Goal: Check status: Check status

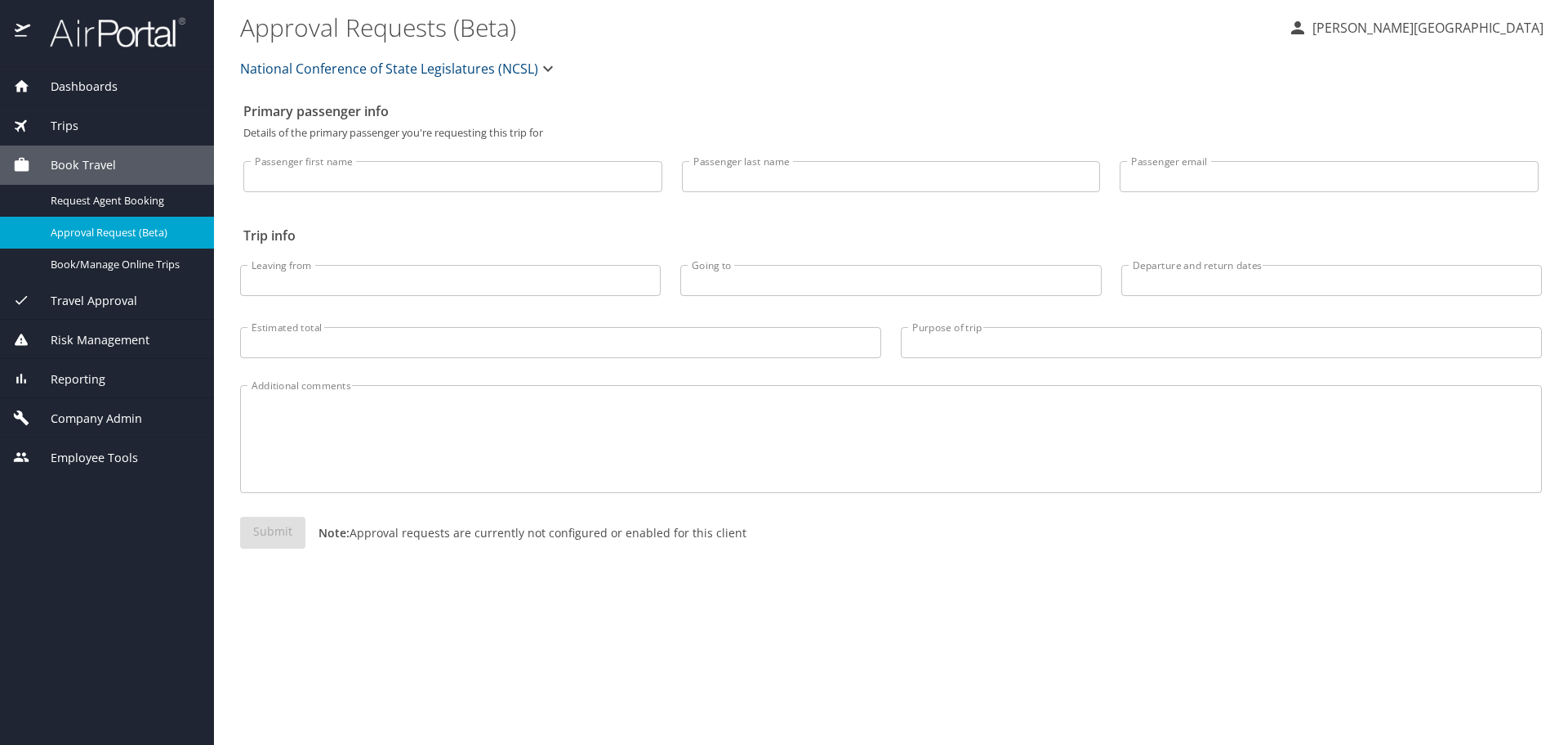
click at [103, 78] on span "Dashboards" at bounding box center [74, 86] width 88 height 18
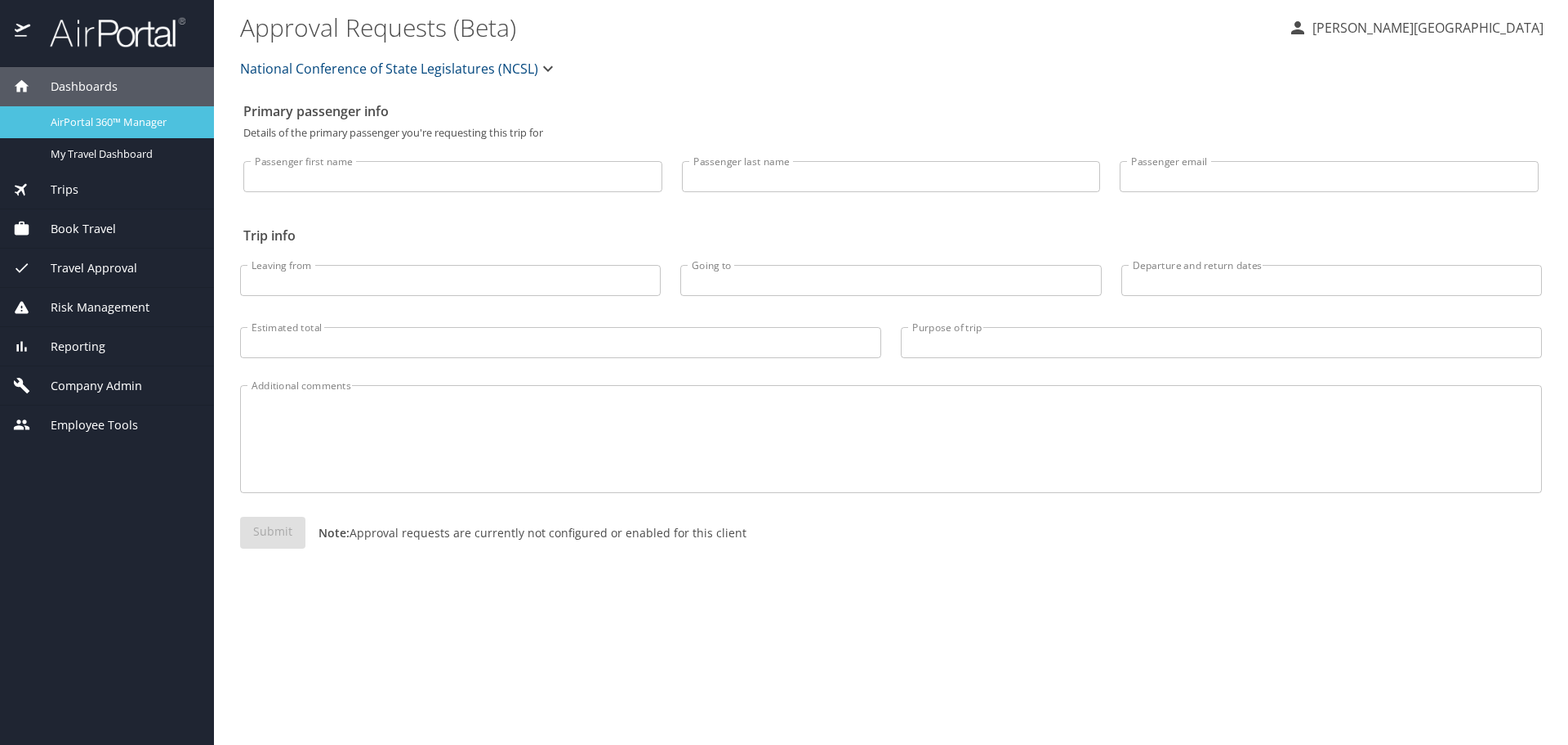
click at [105, 132] on link "AirPortal 360™ Manager" at bounding box center [107, 122] width 214 height 32
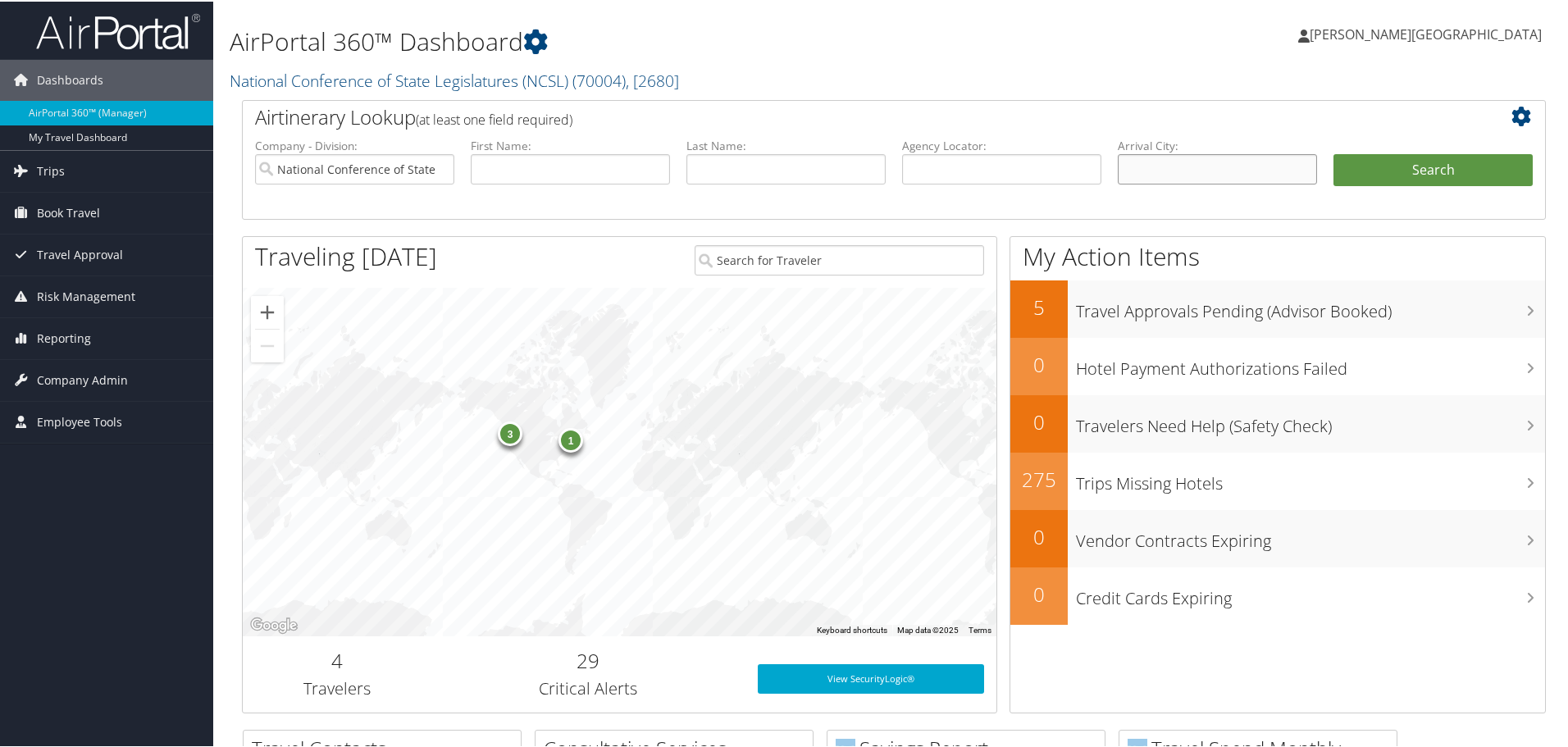
click at [1181, 175] on input "text" at bounding box center [1218, 167] width 199 height 30
type input "[GEOGRAPHIC_DATA]"
click at [1334, 152] on button "Search" at bounding box center [1433, 168] width 199 height 33
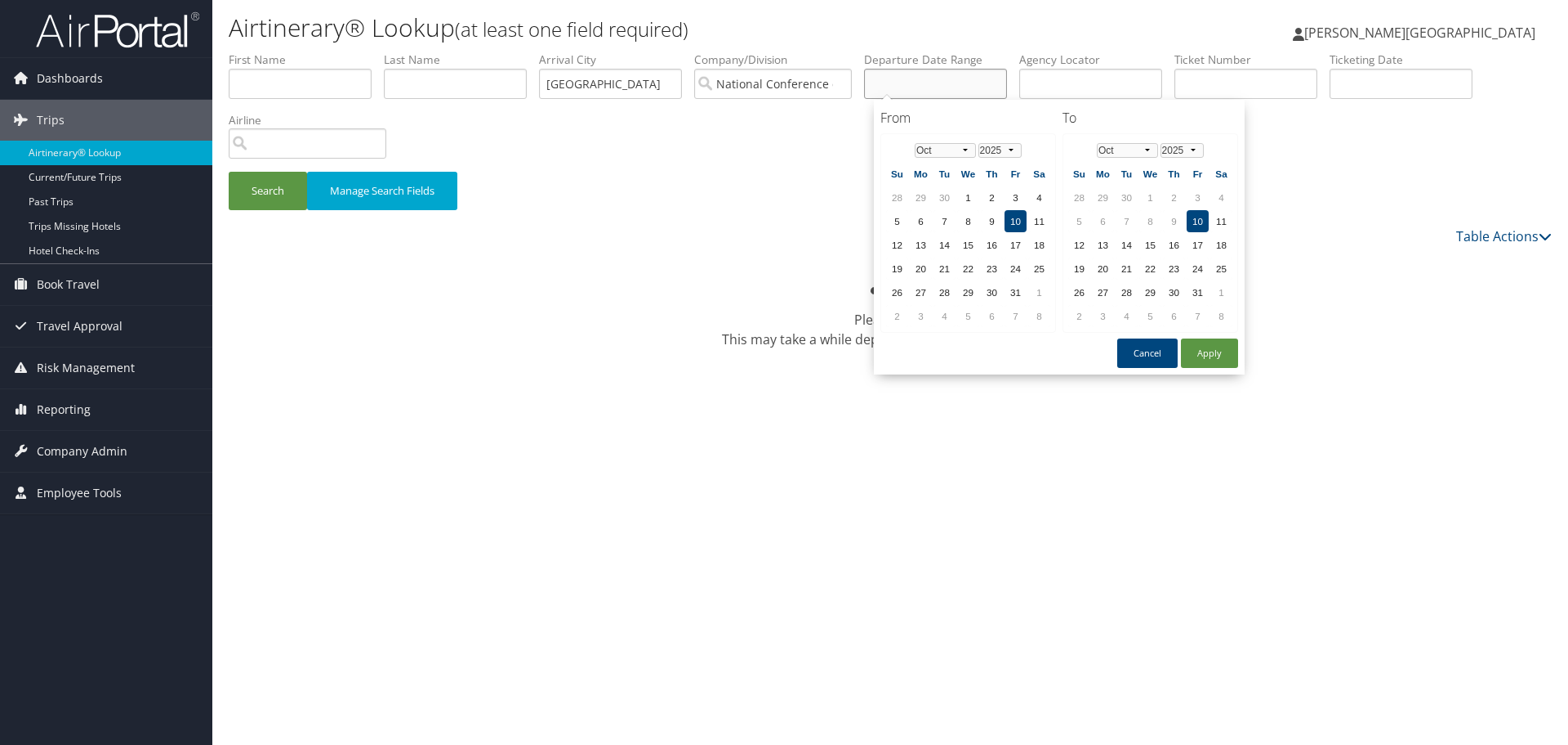
click at [931, 75] on input "text" at bounding box center [935, 83] width 143 height 30
click at [894, 238] on td "12" at bounding box center [897, 244] width 22 height 22
click at [1152, 248] on td "15" at bounding box center [1150, 244] width 22 height 22
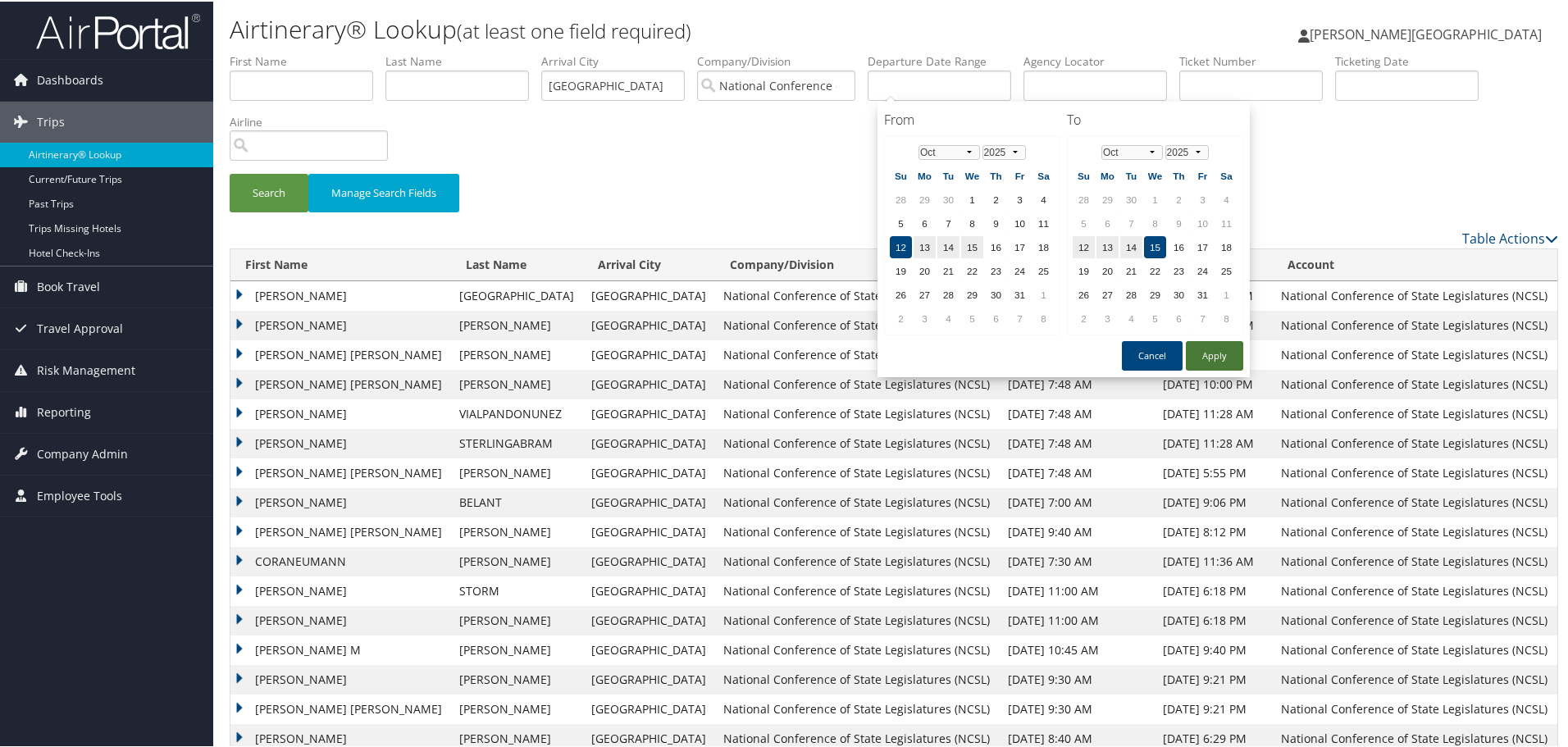
click at [1220, 345] on button "Apply" at bounding box center [1214, 355] width 57 height 30
type input "10/12/2025 - 10/15/2025"
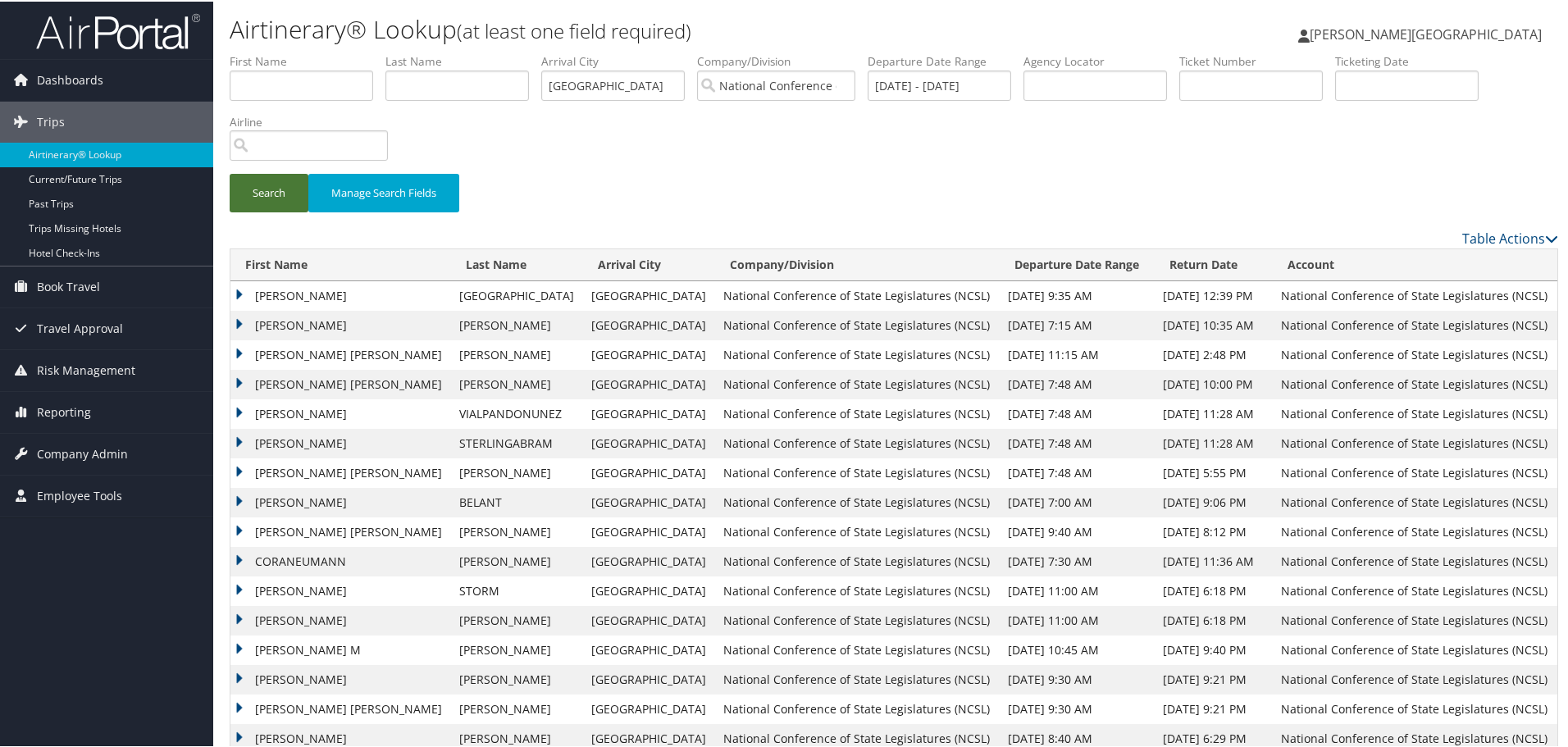
click at [290, 193] on button "Search" at bounding box center [269, 192] width 78 height 39
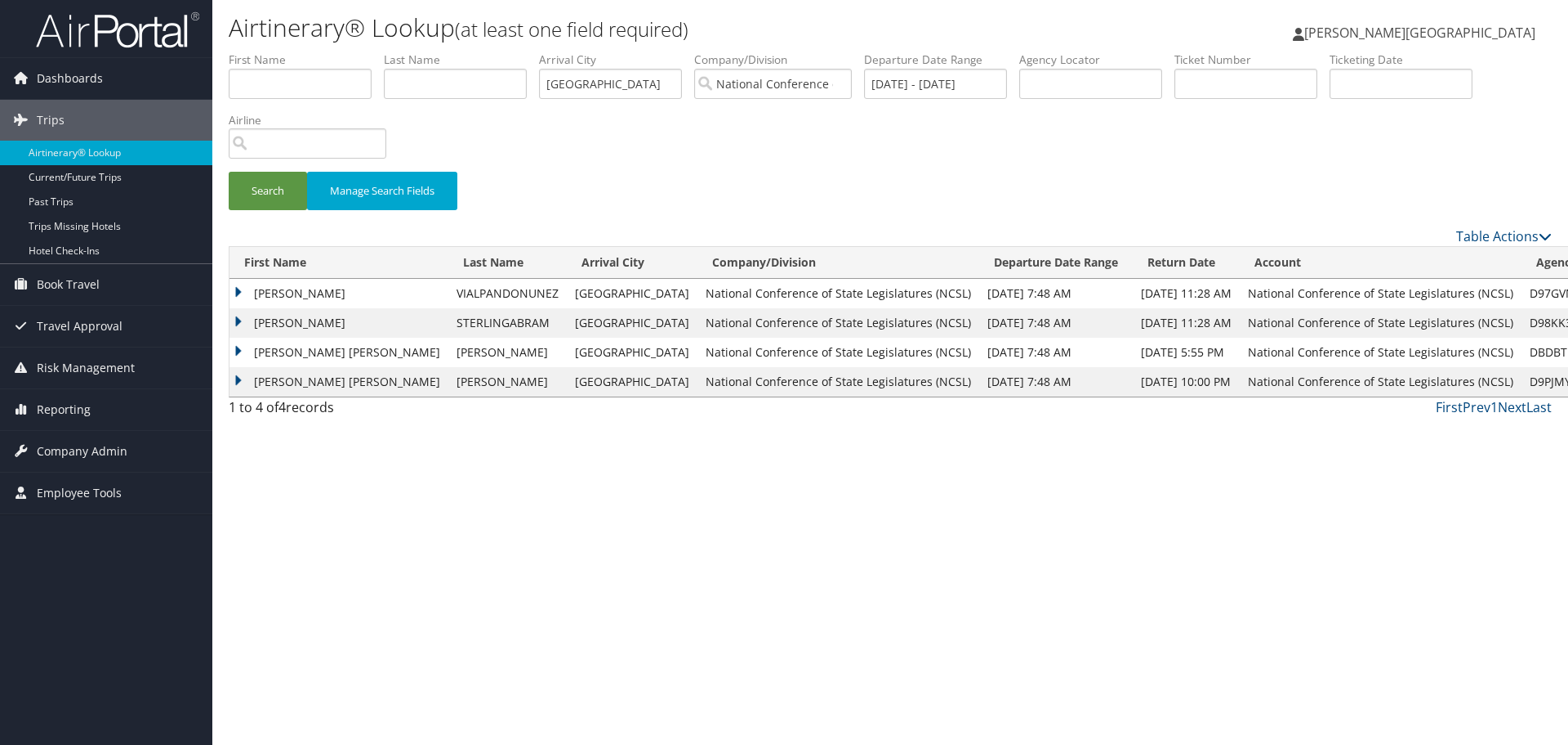
click at [244, 384] on td "[PERSON_NAME] [PERSON_NAME]" at bounding box center [339, 382] width 219 height 30
click at [243, 355] on td "[PERSON_NAME] [PERSON_NAME]" at bounding box center [339, 353] width 219 height 30
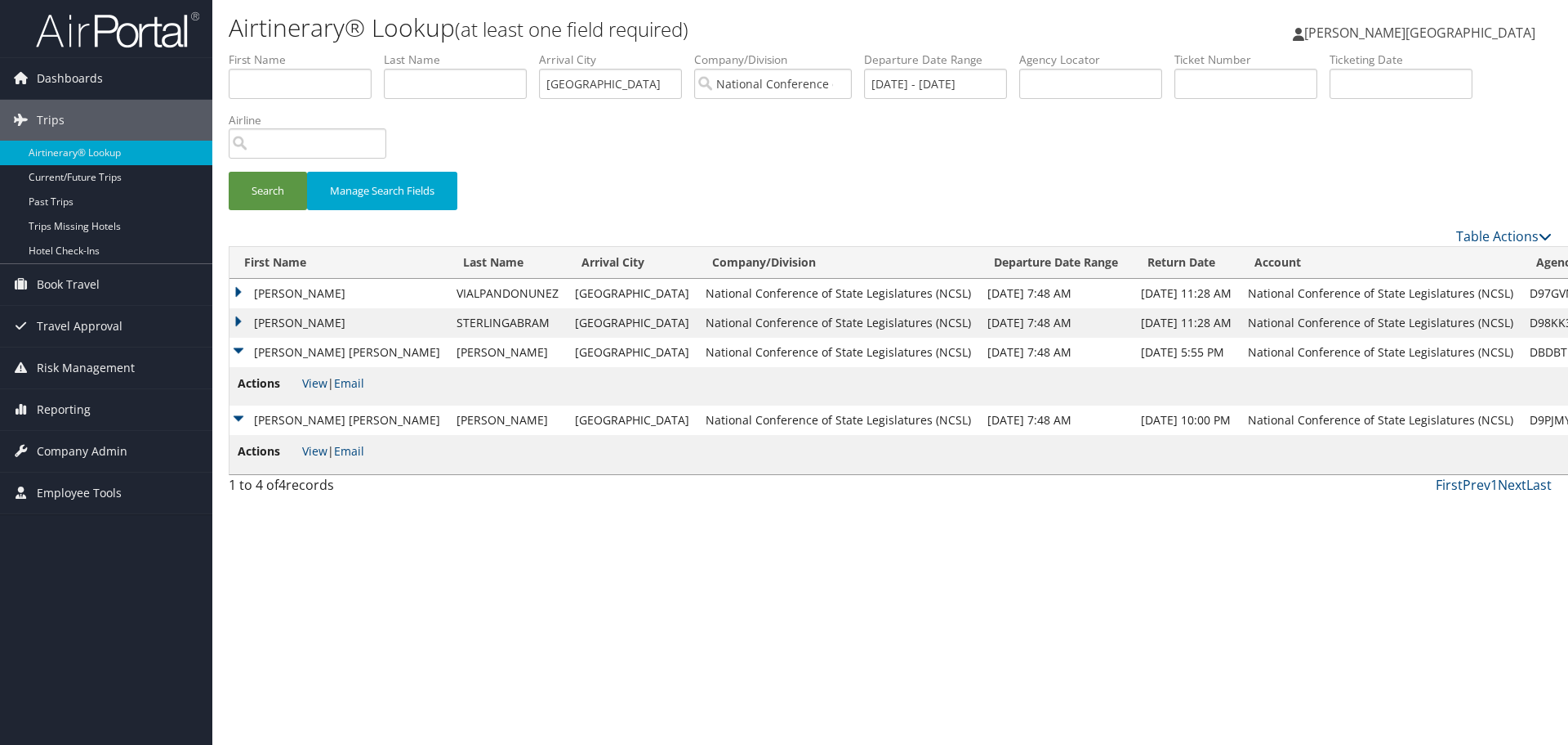
click at [246, 319] on td "[PERSON_NAME]" at bounding box center [339, 323] width 219 height 30
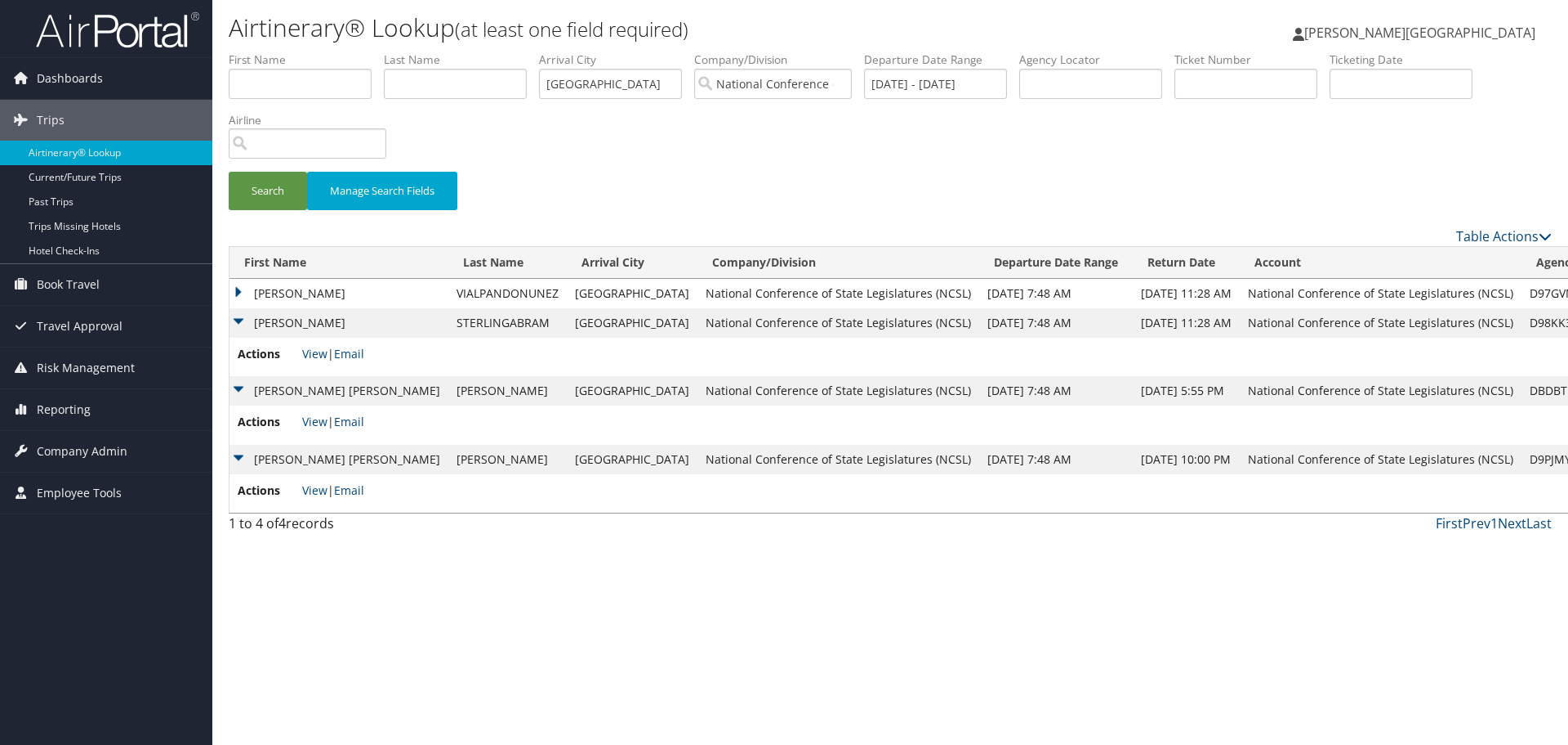
click at [245, 293] on td "[PERSON_NAME]" at bounding box center [339, 294] width 219 height 30
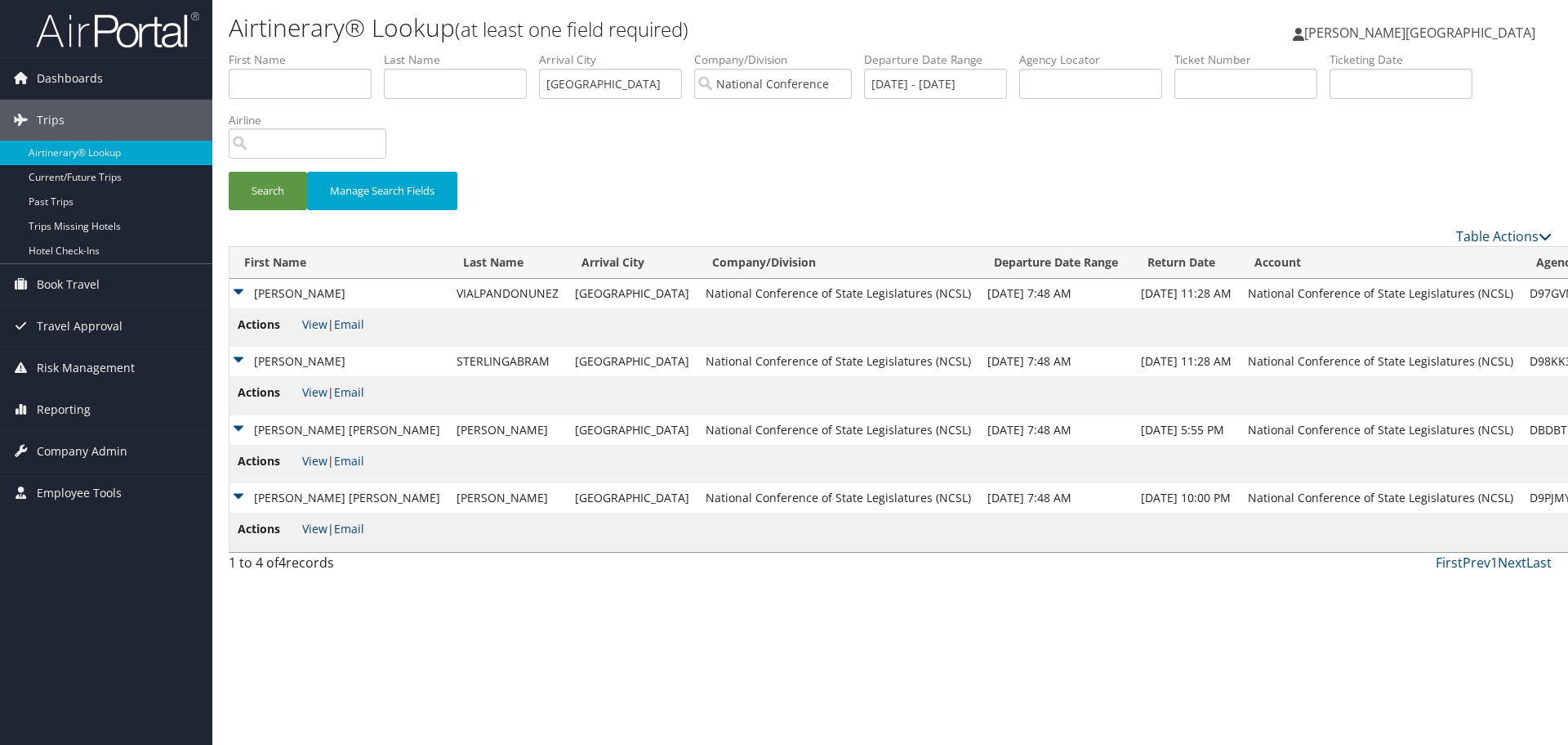
click at [310, 528] on link "View" at bounding box center [315, 528] width 25 height 16
click at [310, 462] on link "View" at bounding box center [315, 461] width 25 height 16
click at [318, 395] on link "View" at bounding box center [315, 392] width 25 height 16
click at [315, 328] on link "View" at bounding box center [315, 324] width 25 height 16
drag, startPoint x: 624, startPoint y: 85, endPoint x: 512, endPoint y: 76, distance: 112.4
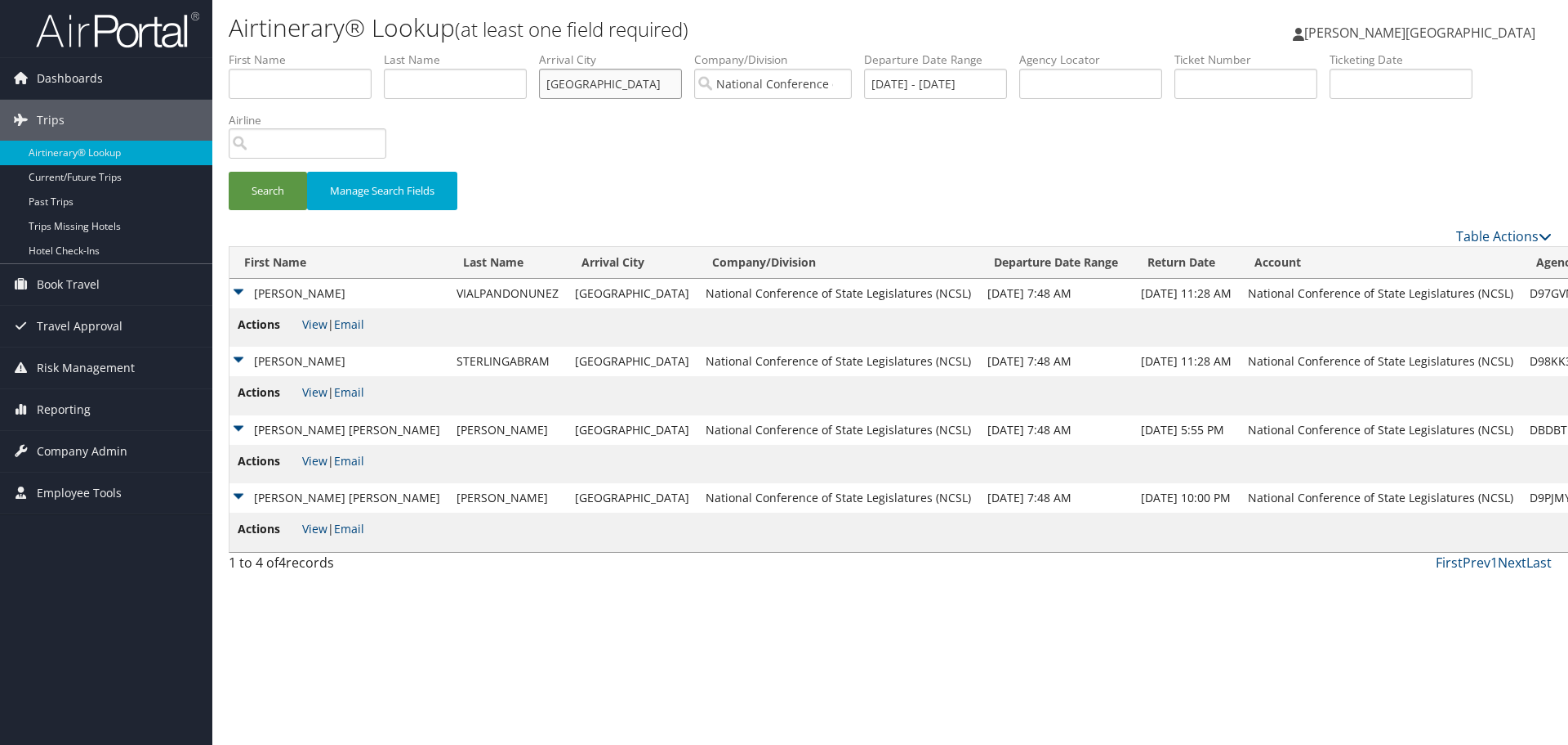
click at [512, 52] on ul "First Name Last Name Departure City Arrival City chicago Company/Division Natio…" at bounding box center [890, 52] width 1323 height 0
type input "denver"
click at [229, 172] on button "Search" at bounding box center [267, 191] width 78 height 39
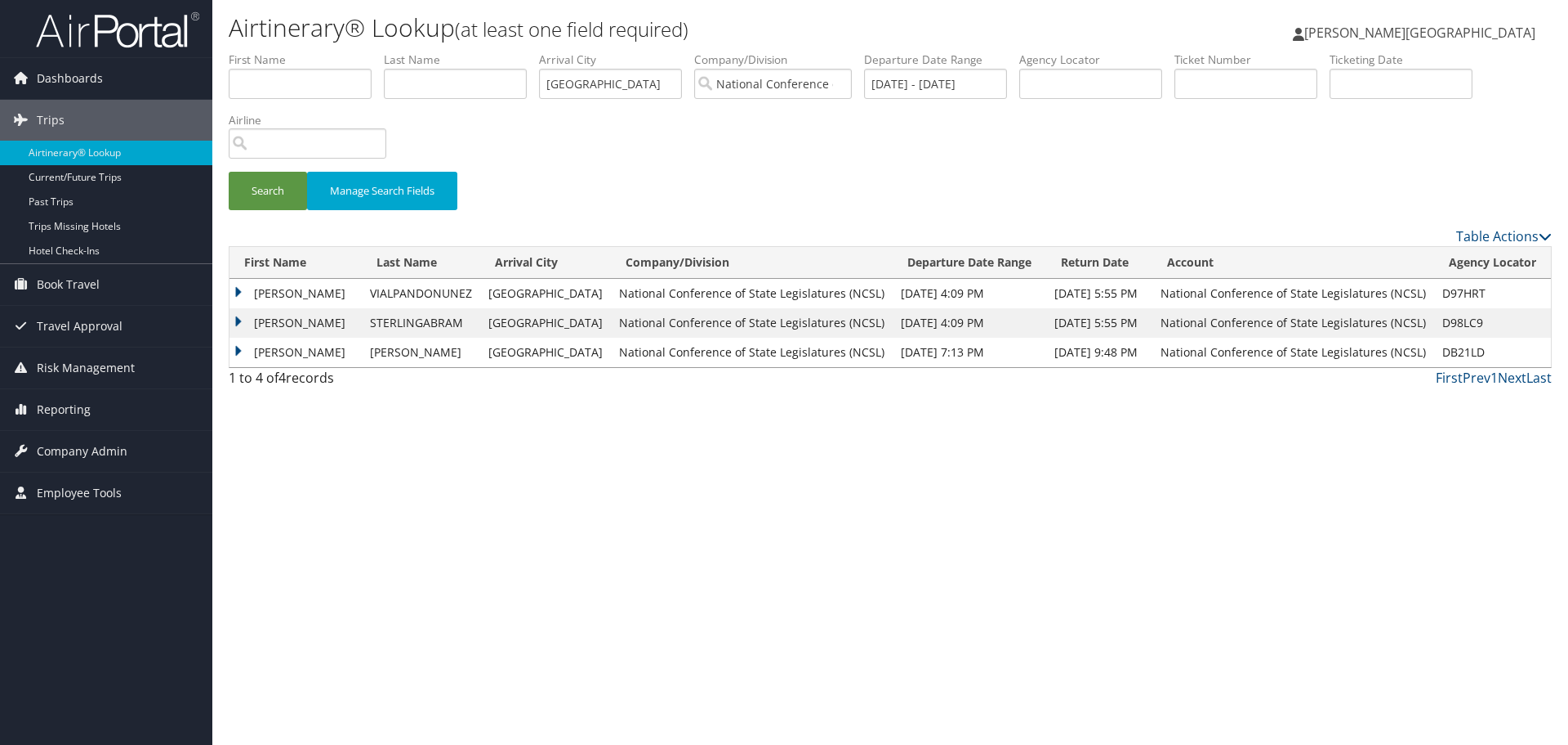
click at [242, 293] on td "[PERSON_NAME]" at bounding box center [296, 294] width 132 height 30
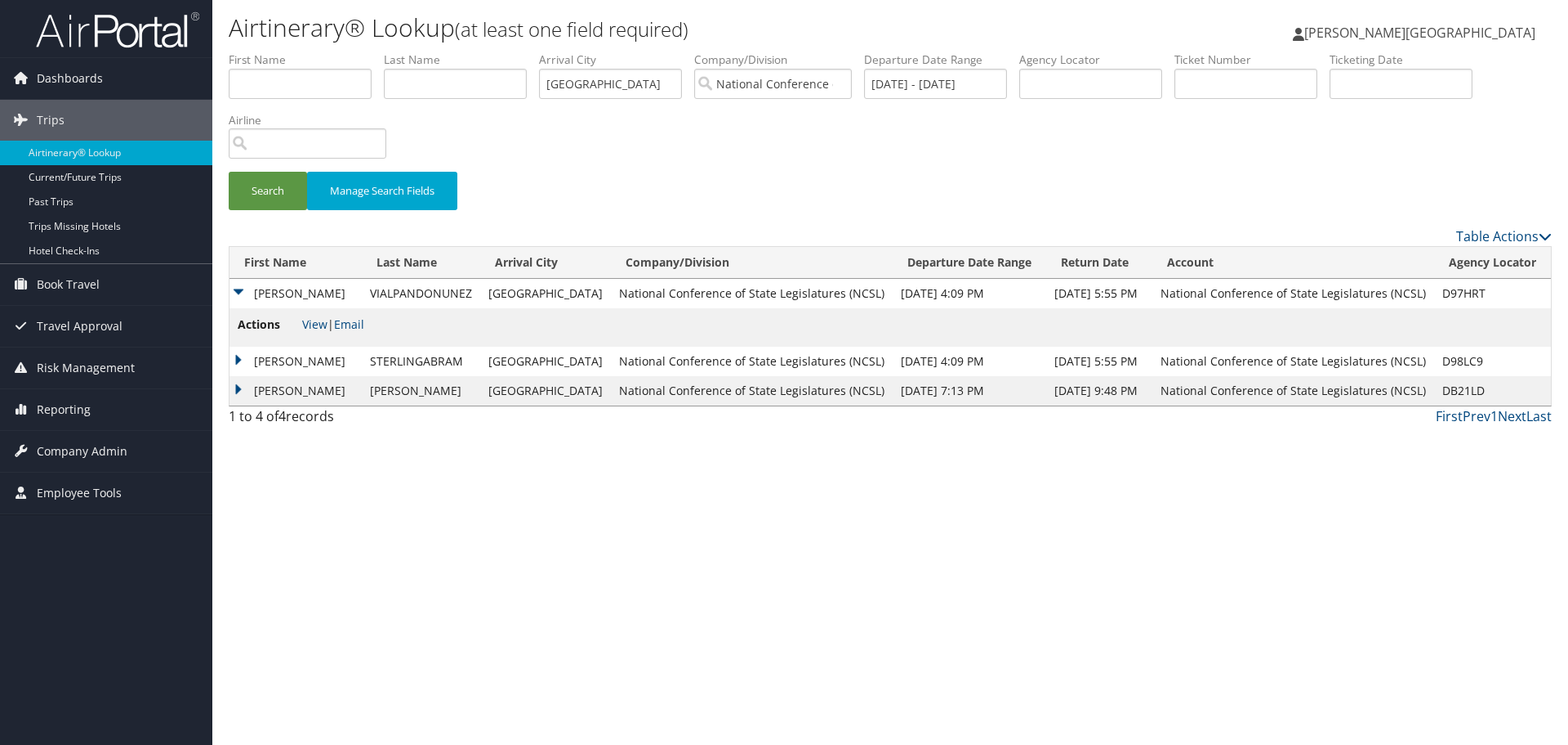
click at [241, 356] on td "[PERSON_NAME]" at bounding box center [296, 362] width 132 height 30
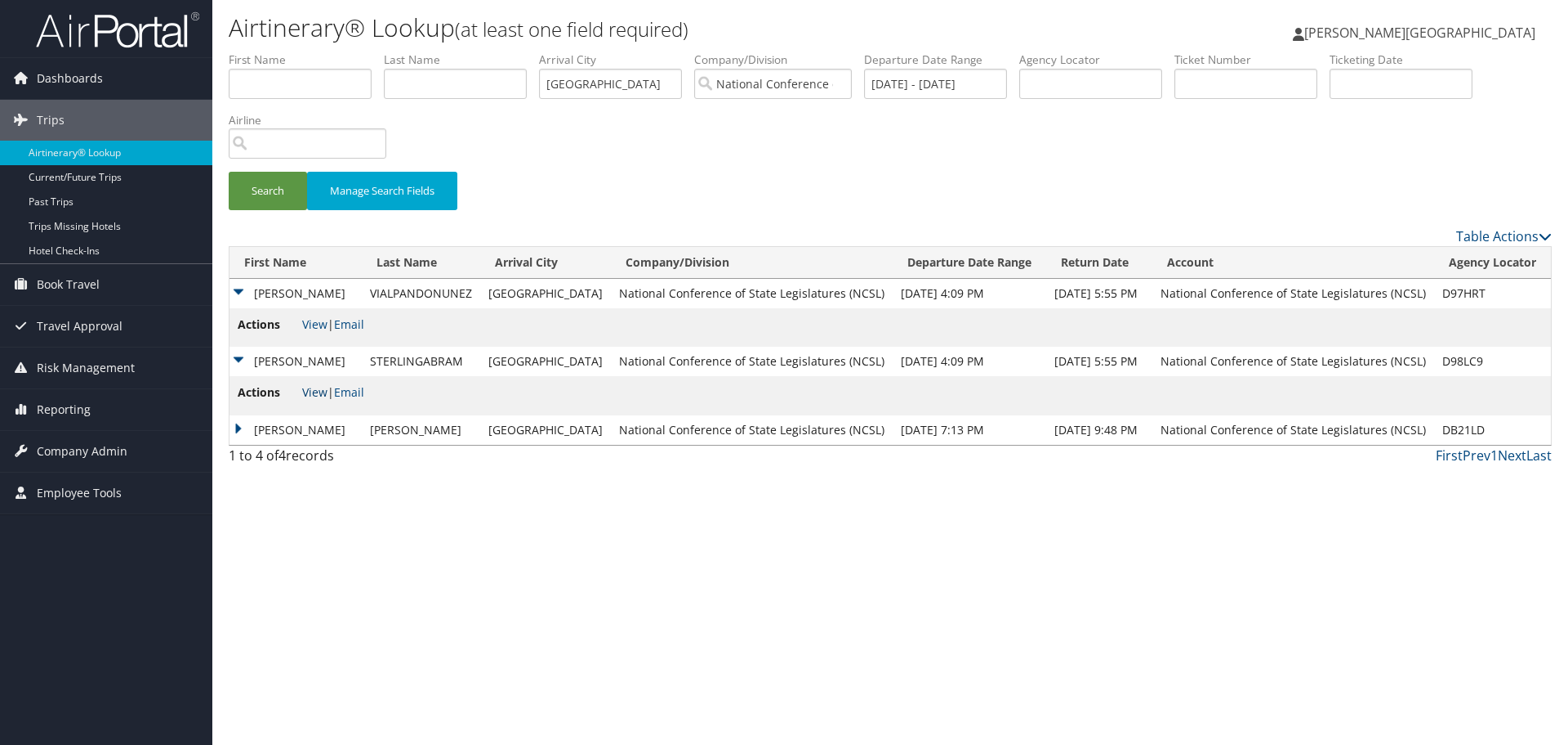
click at [310, 391] on link "View" at bounding box center [315, 392] width 25 height 16
click at [310, 319] on link "View" at bounding box center [315, 324] width 25 height 16
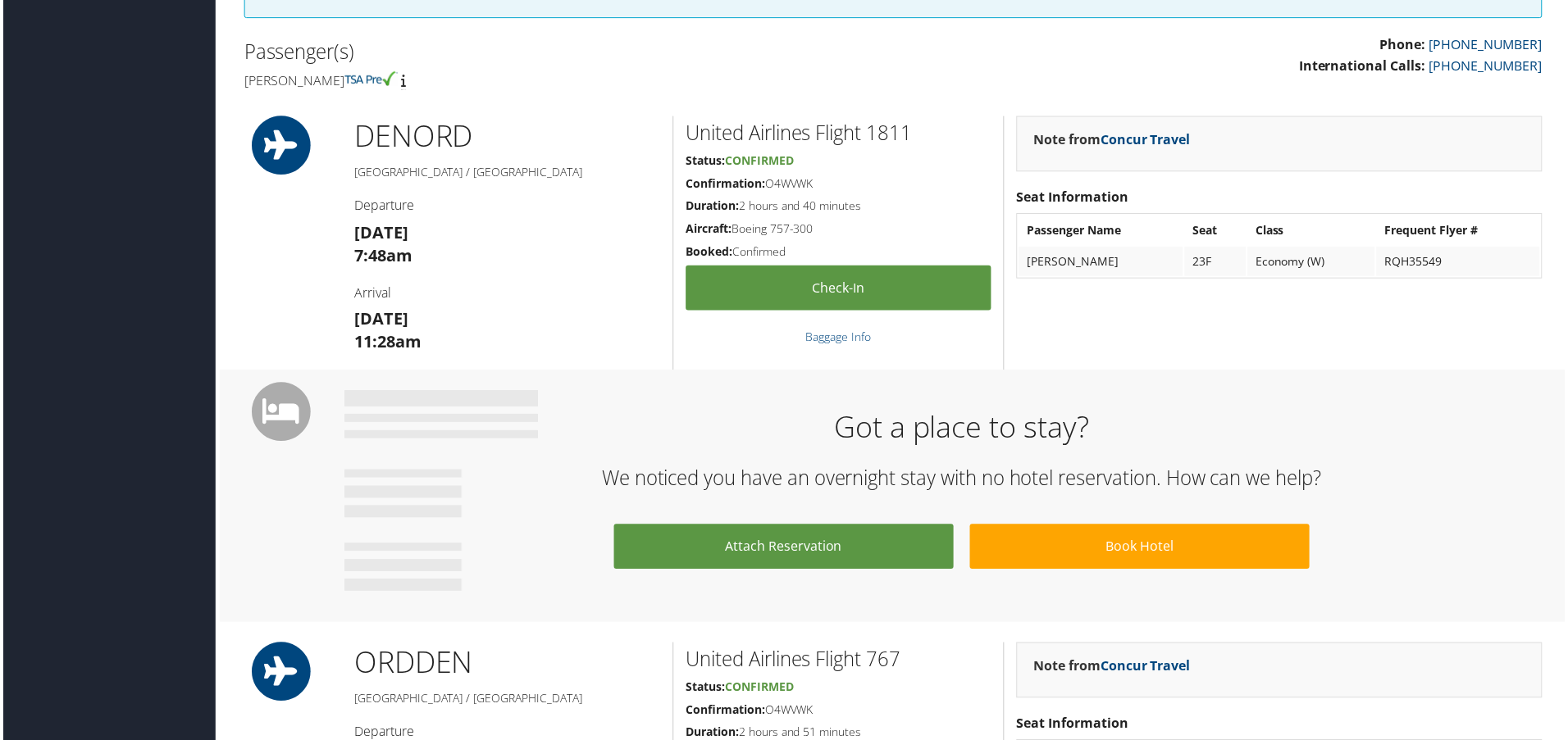
scroll to position [819, 0]
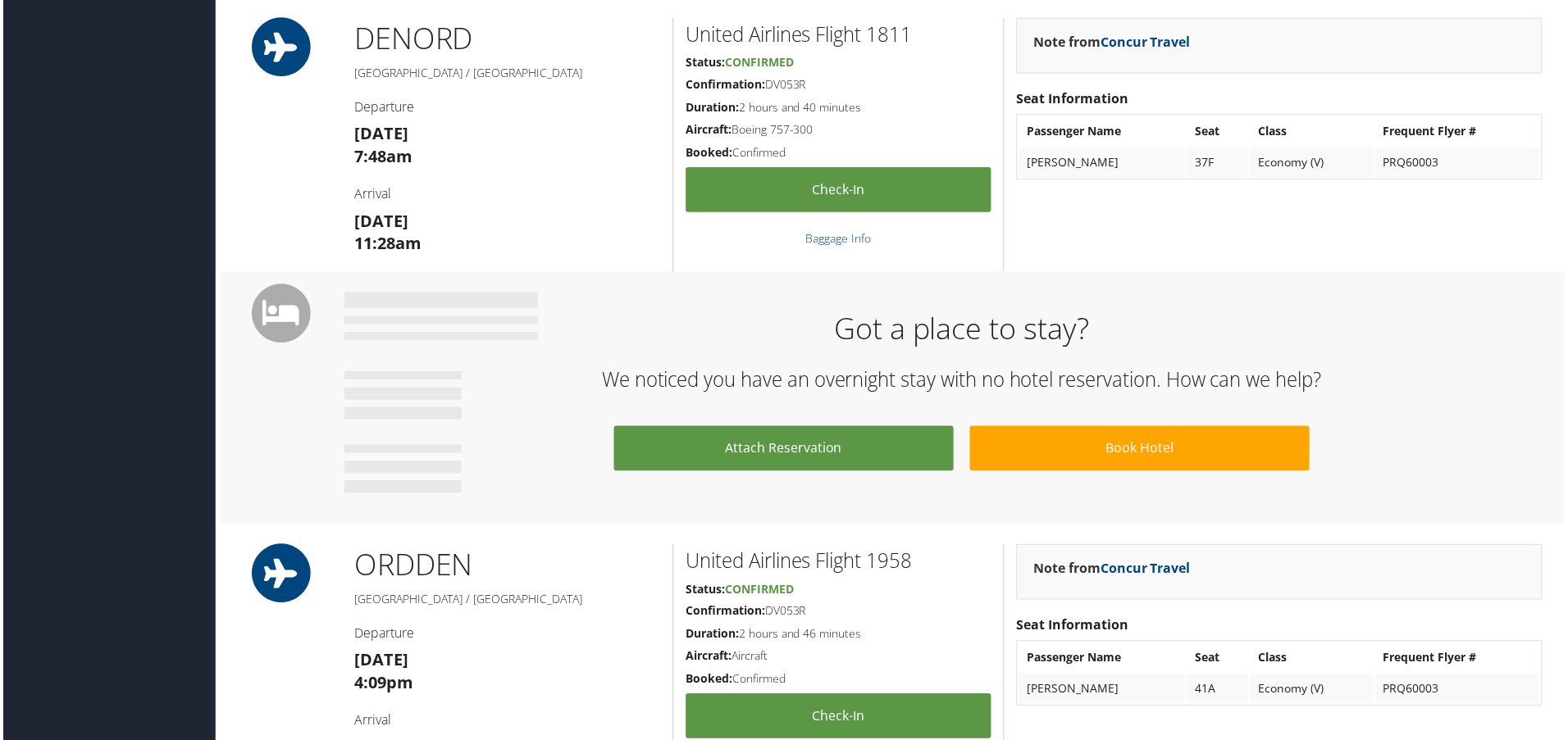
scroll to position [902, 0]
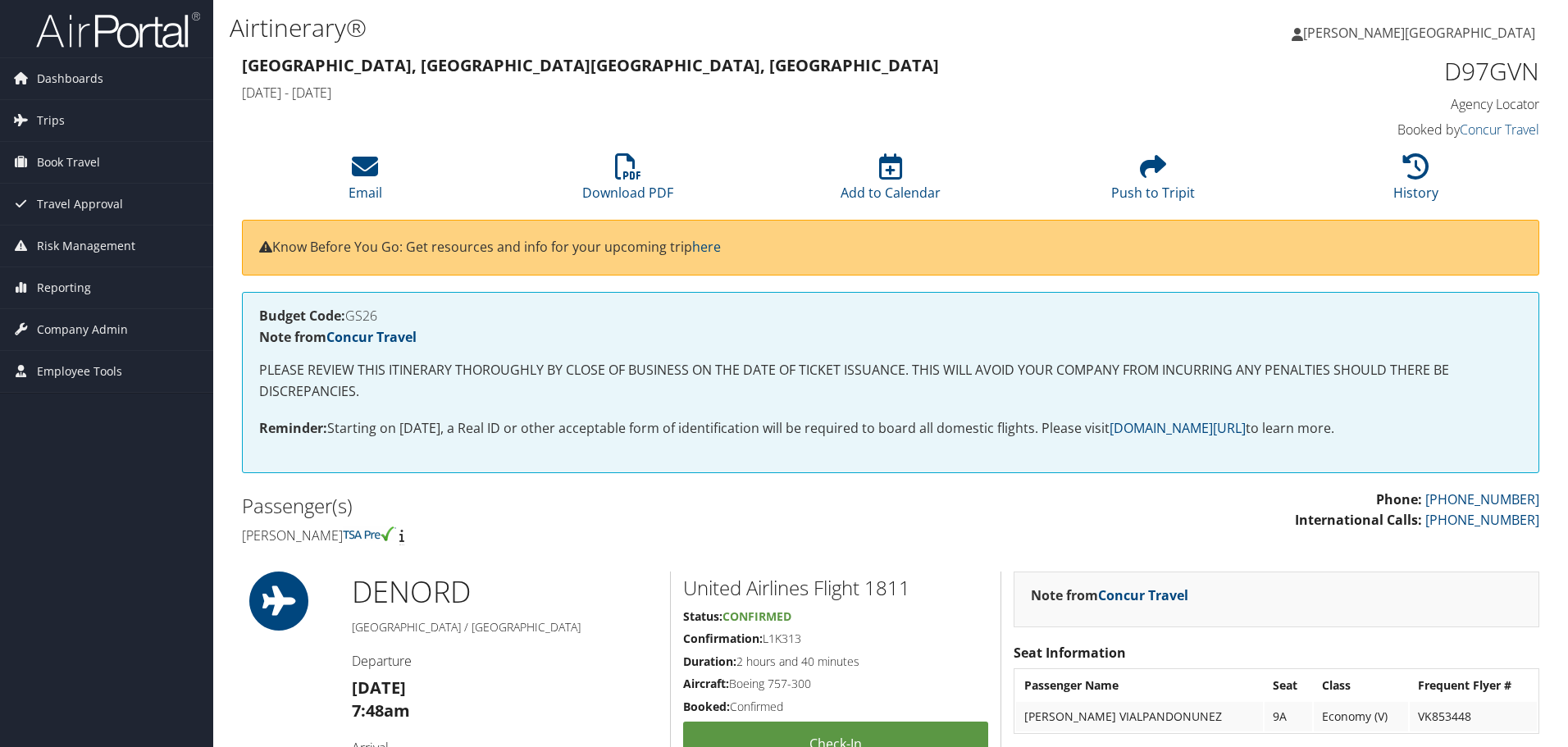
scroll to position [410, 0]
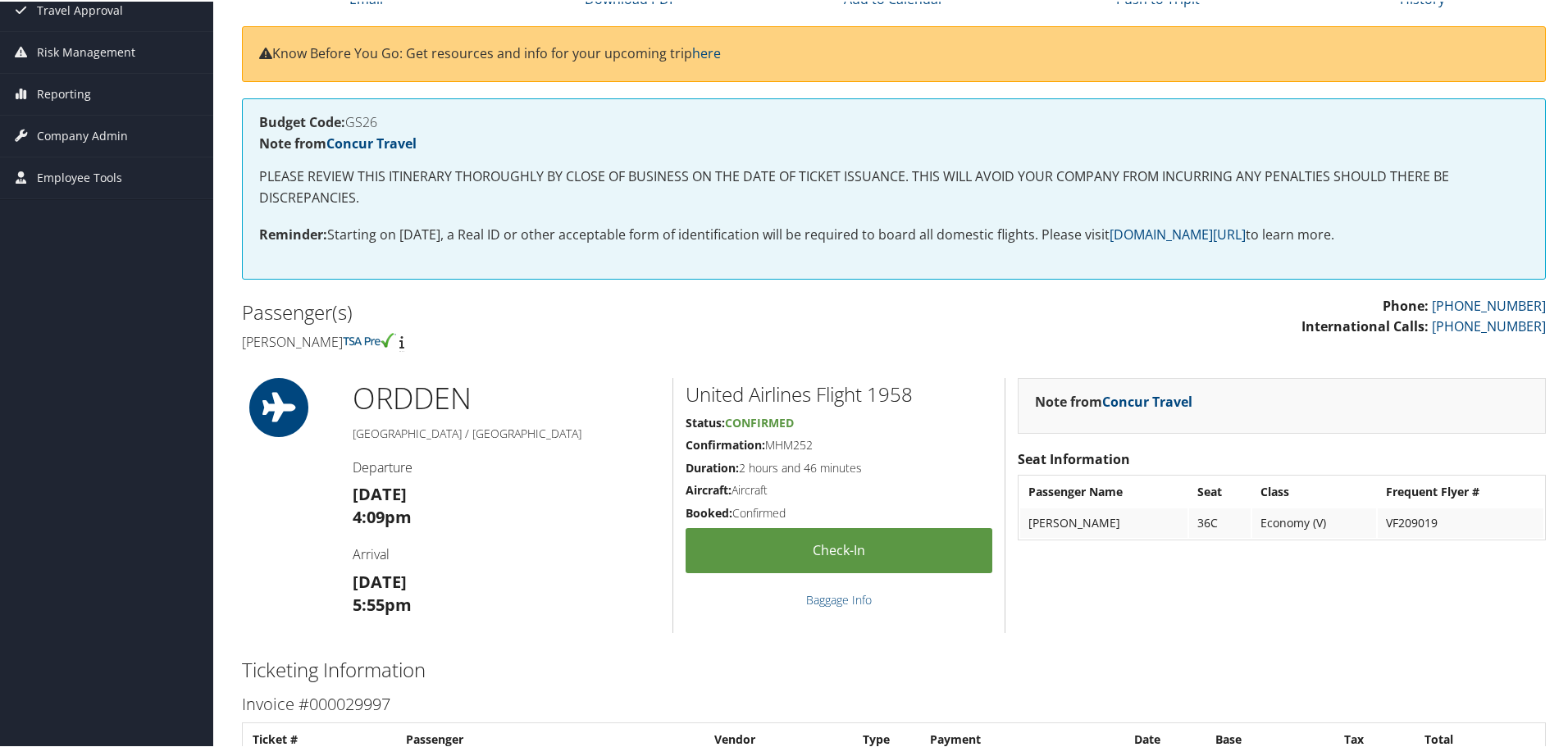
scroll to position [164, 0]
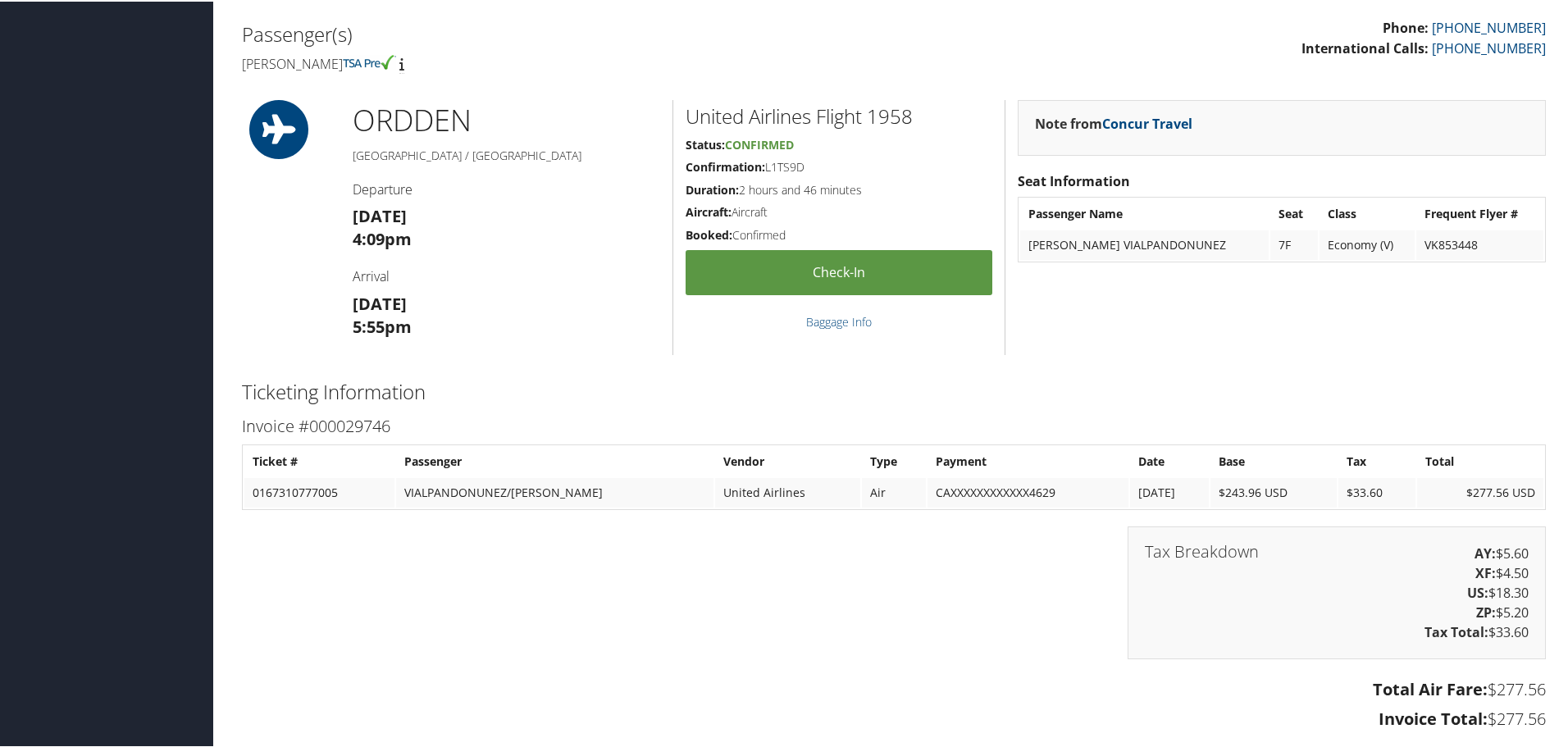
scroll to position [492, 0]
